Goal: Information Seeking & Learning: Learn about a topic

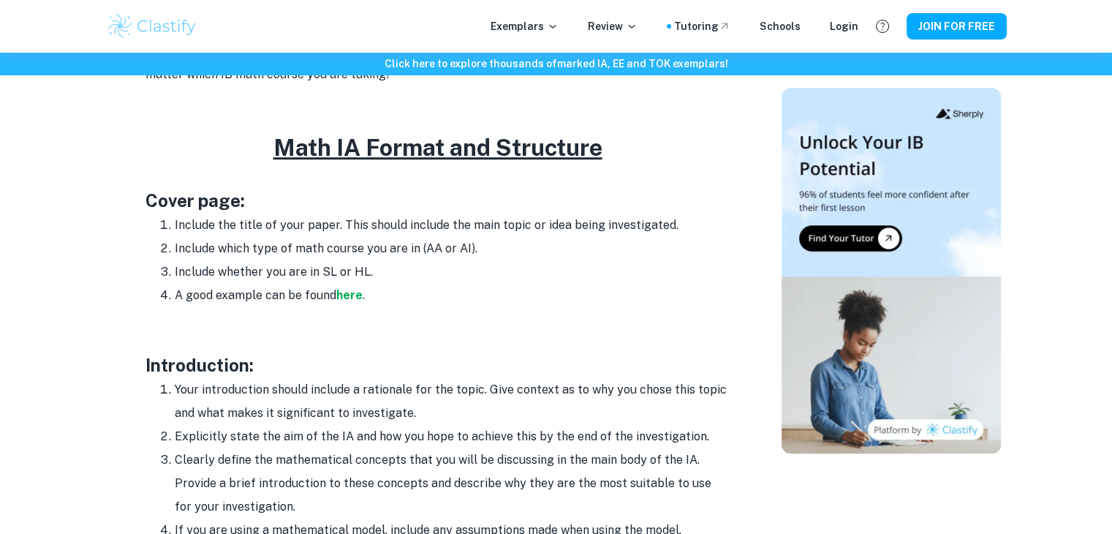
scroll to position [731, 0]
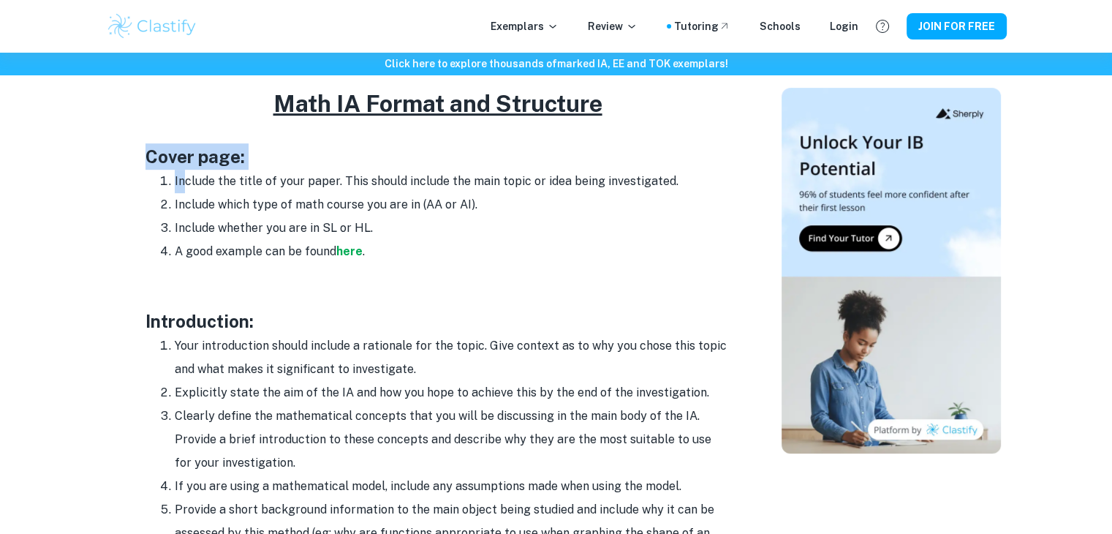
drag, startPoint x: 135, startPoint y: 156, endPoint x: 185, endPoint y: 188, distance: 59.2
drag, startPoint x: 316, startPoint y: 306, endPoint x: 307, endPoint y: 305, distance: 8.9
click at [307, 305] on p at bounding box center [438, 297] width 585 height 22
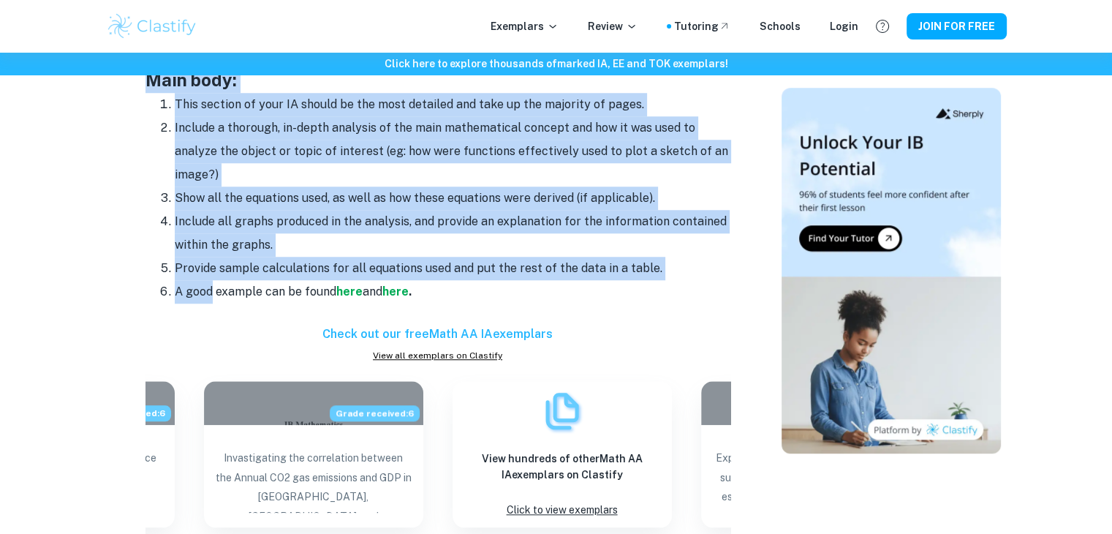
scroll to position [1341, 0]
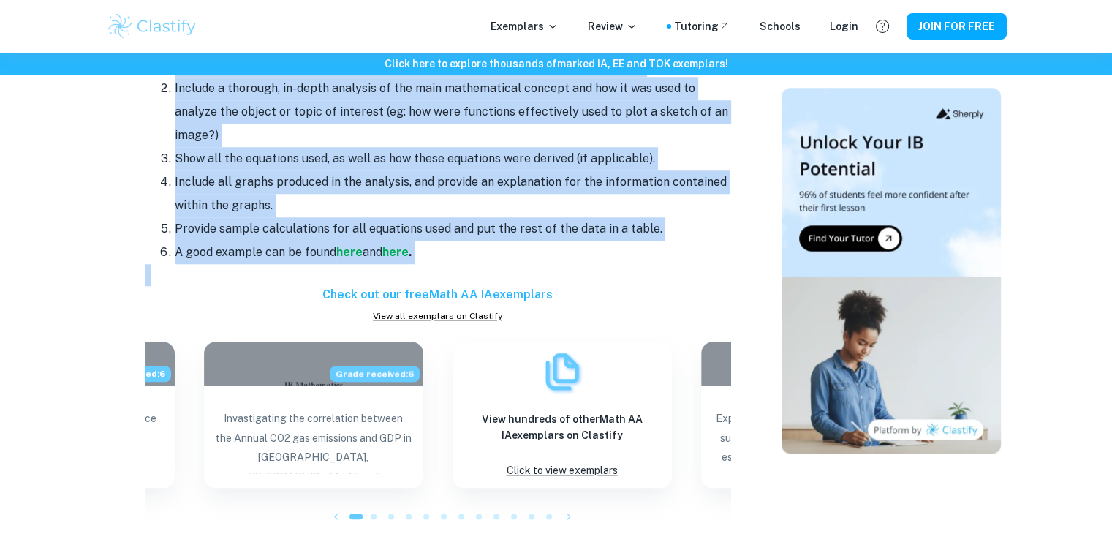
drag, startPoint x: 148, startPoint y: 197, endPoint x: 214, endPoint y: 293, distance: 116.4
click at [214, 293] on div "Your Math IA is a great way to show mastery of course concepts and the applicat…" at bounding box center [438, 136] width 585 height 1763
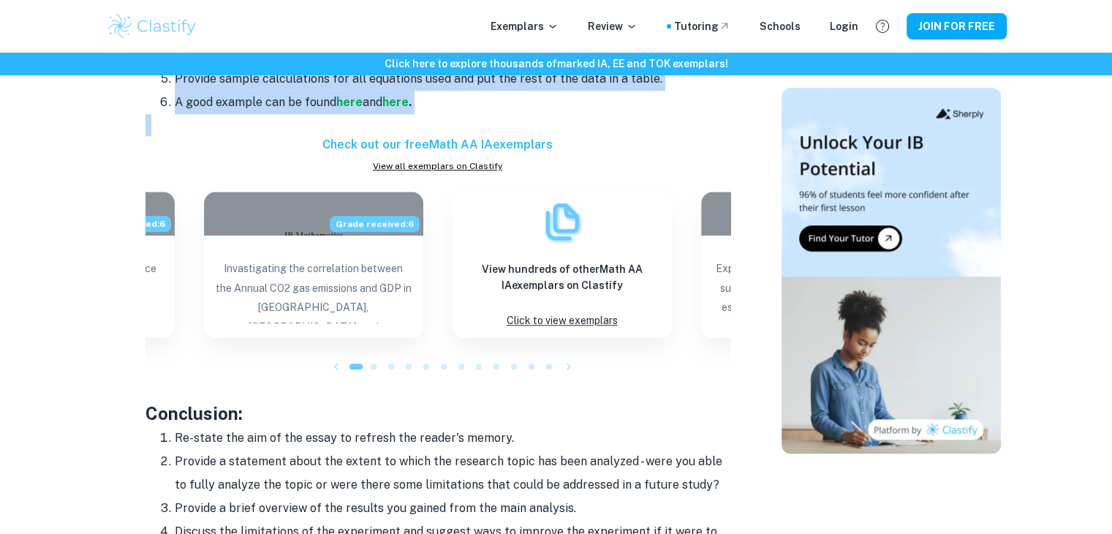
scroll to position [1584, 0]
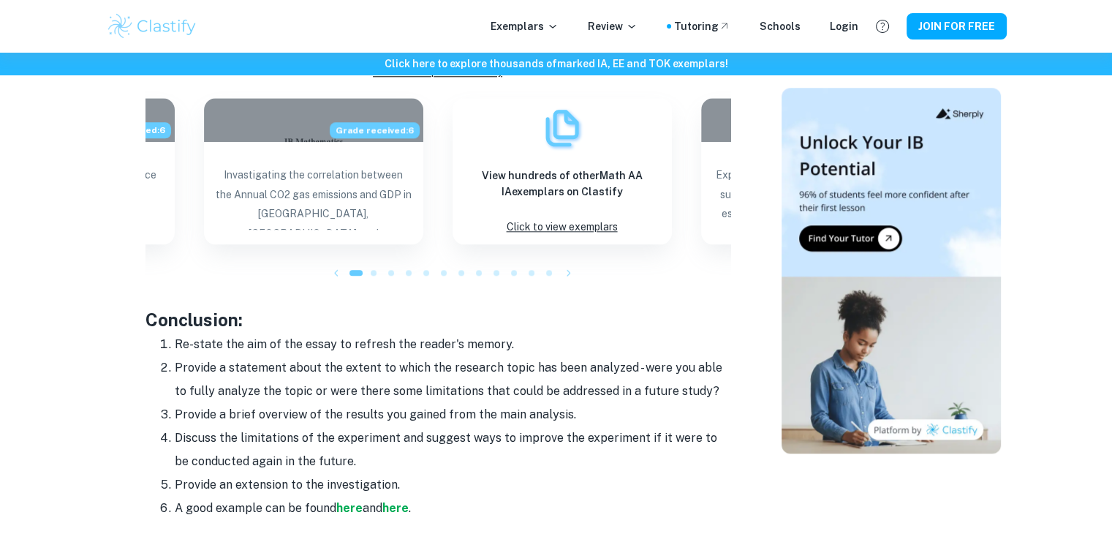
copy div "loremipsumd: Sita consectetura elitse doeiusm t incididun utl etd magna. Aliq e…"
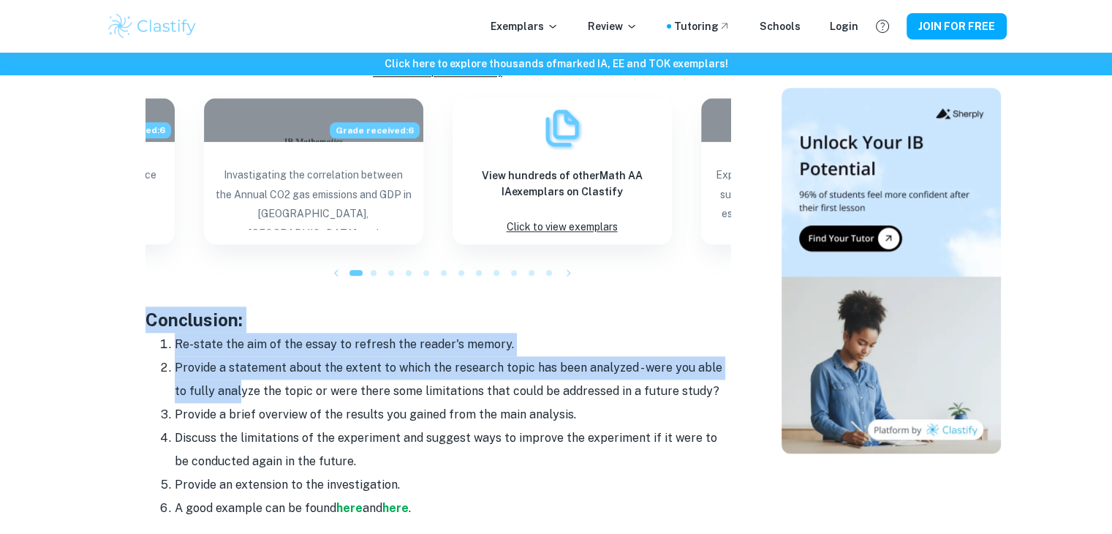
scroll to position [1828, 0]
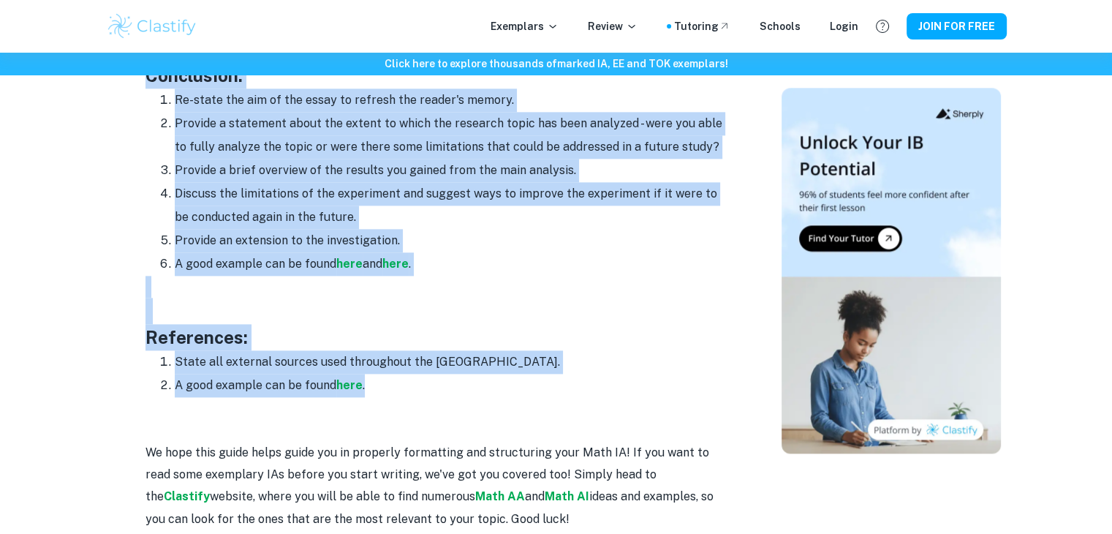
drag, startPoint x: 145, startPoint y: 317, endPoint x: 385, endPoint y: 387, distance: 250.4
copy div "Conclusion: Re-state the aim of the essay to refresh the reader's memory. Provi…"
